Goal: Information Seeking & Learning: Learn about a topic

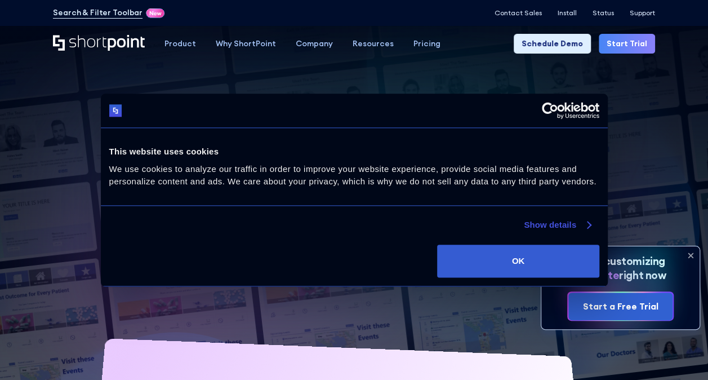
click at [591, 224] on link "Show details" at bounding box center [557, 225] width 67 height 14
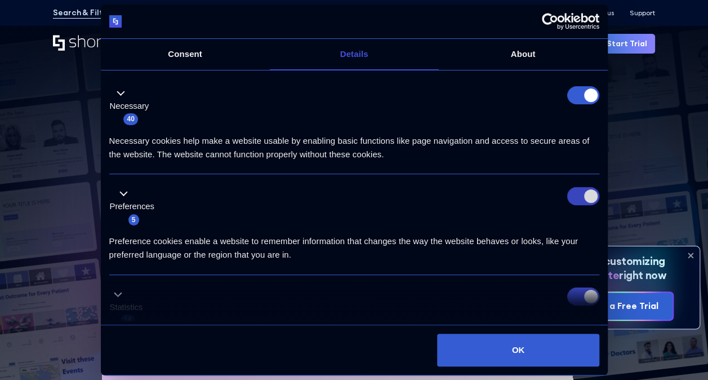
click at [590, 190] on input "Preferences" at bounding box center [584, 196] width 32 height 18
checkbox input "false"
click at [578, 103] on form at bounding box center [584, 95] width 32 height 18
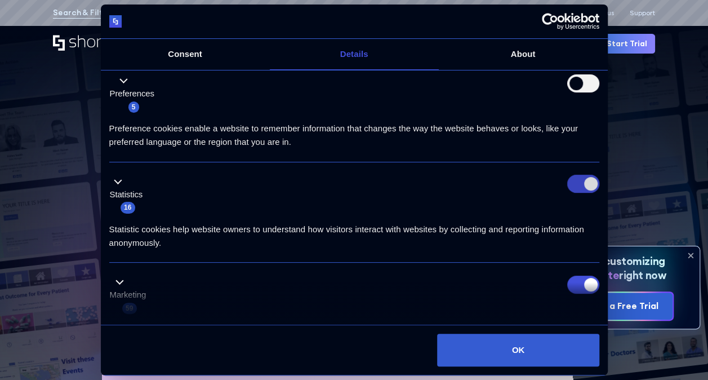
click at [583, 180] on input "Statistics" at bounding box center [584, 184] width 32 height 18
checkbox input "false"
click at [583, 280] on input "Marketing" at bounding box center [584, 285] width 32 height 18
checkbox input "false"
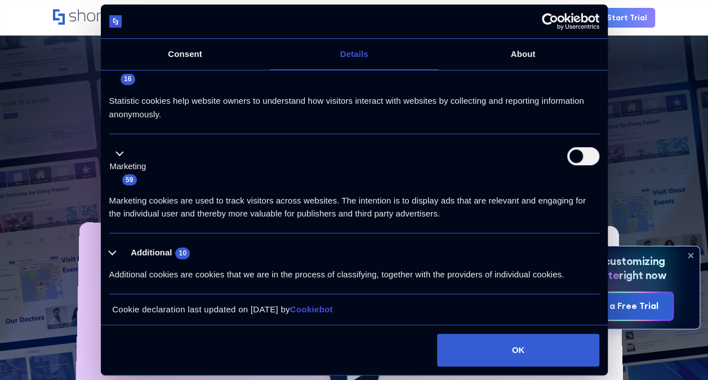
scroll to position [169, 0]
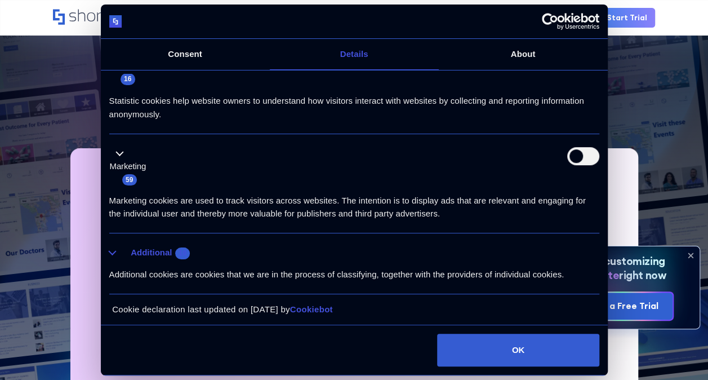
click at [114, 247] on button "Additional 10" at bounding box center [153, 253] width 88 height 14
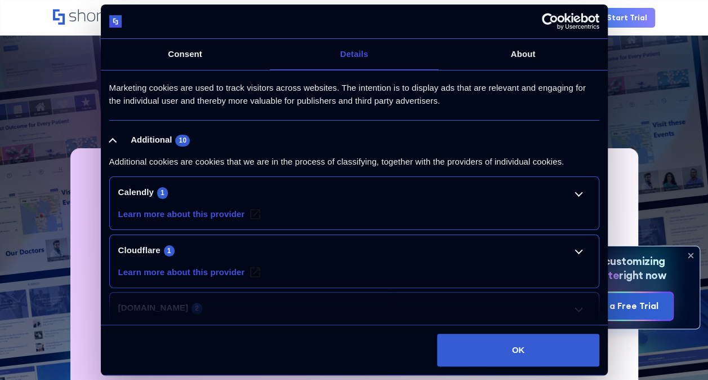
scroll to position [410, 0]
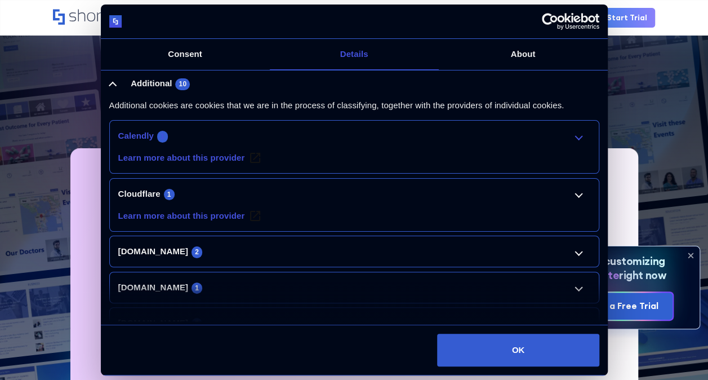
click at [572, 135] on link "Calendly 1" at bounding box center [354, 136] width 472 height 14
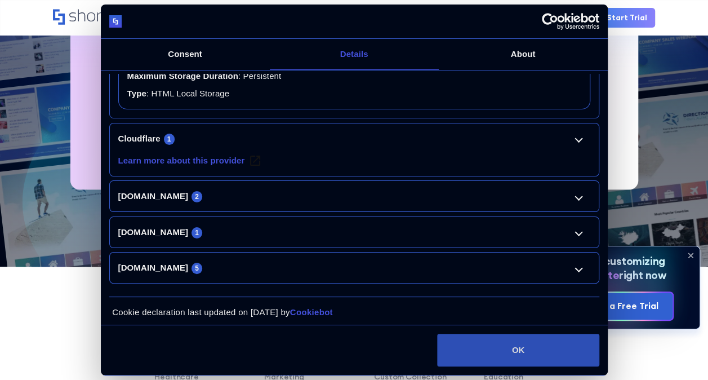
scroll to position [451, 0]
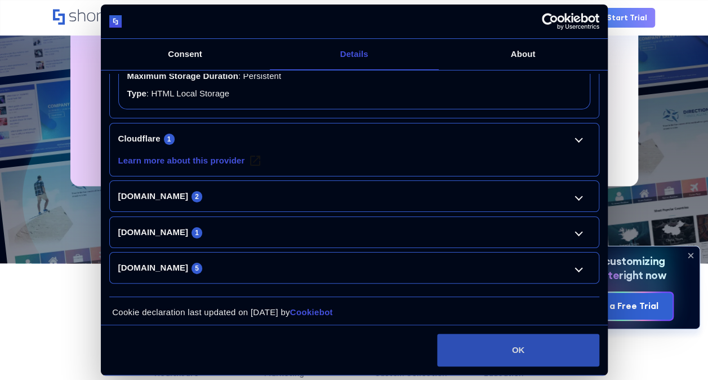
click at [544, 348] on button "OK" at bounding box center [518, 350] width 162 height 33
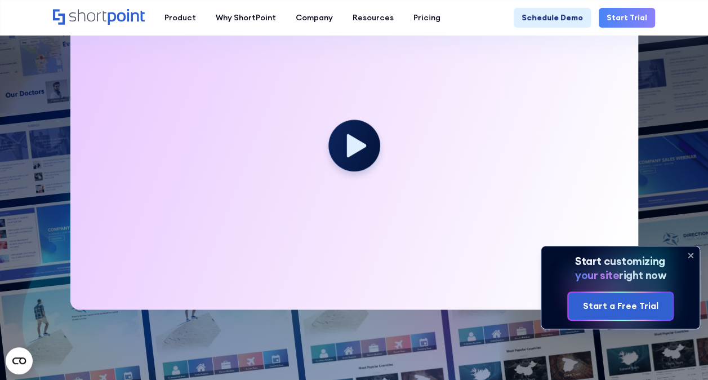
scroll to position [169, 0]
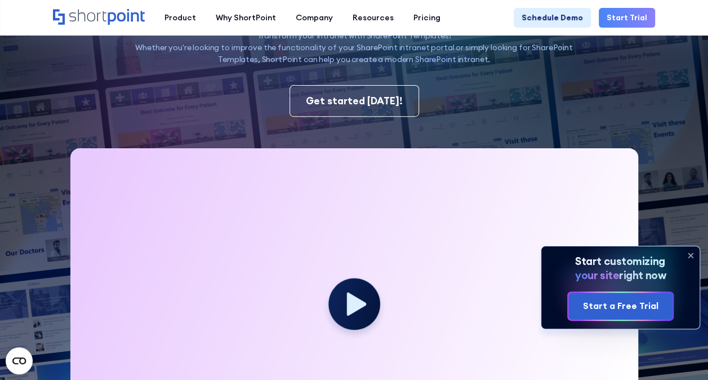
click at [693, 254] on icon at bounding box center [691, 255] width 18 height 18
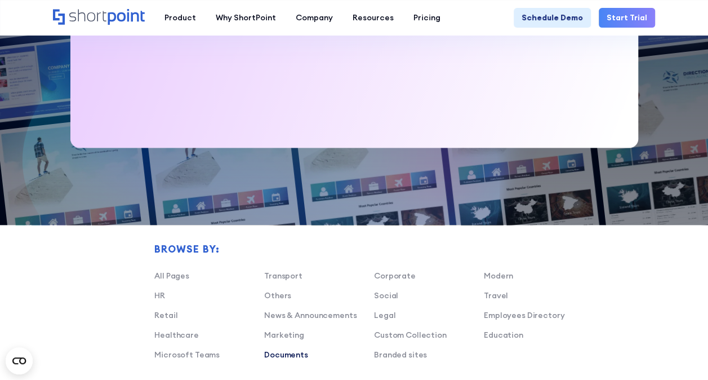
scroll to position [507, 0]
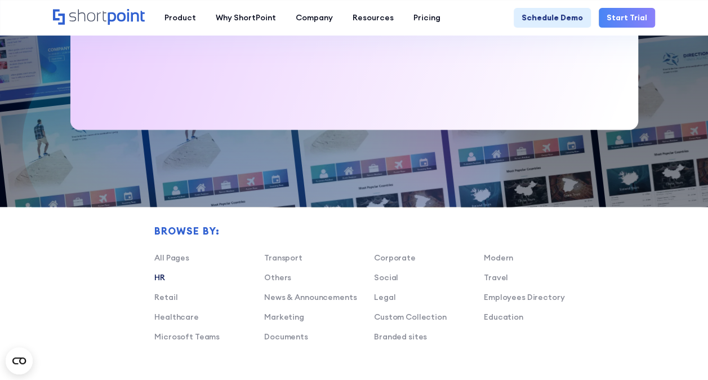
click at [163, 281] on link "HR" at bounding box center [159, 277] width 11 height 10
click at [161, 278] on link "HR" at bounding box center [159, 277] width 11 height 10
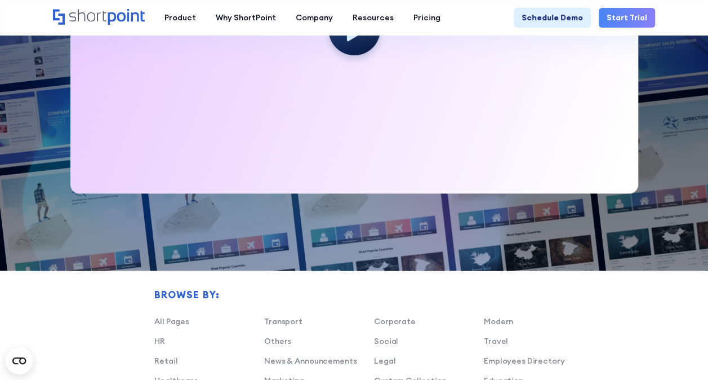
scroll to position [395, 0]
